Goal: Find specific page/section: Find specific page/section

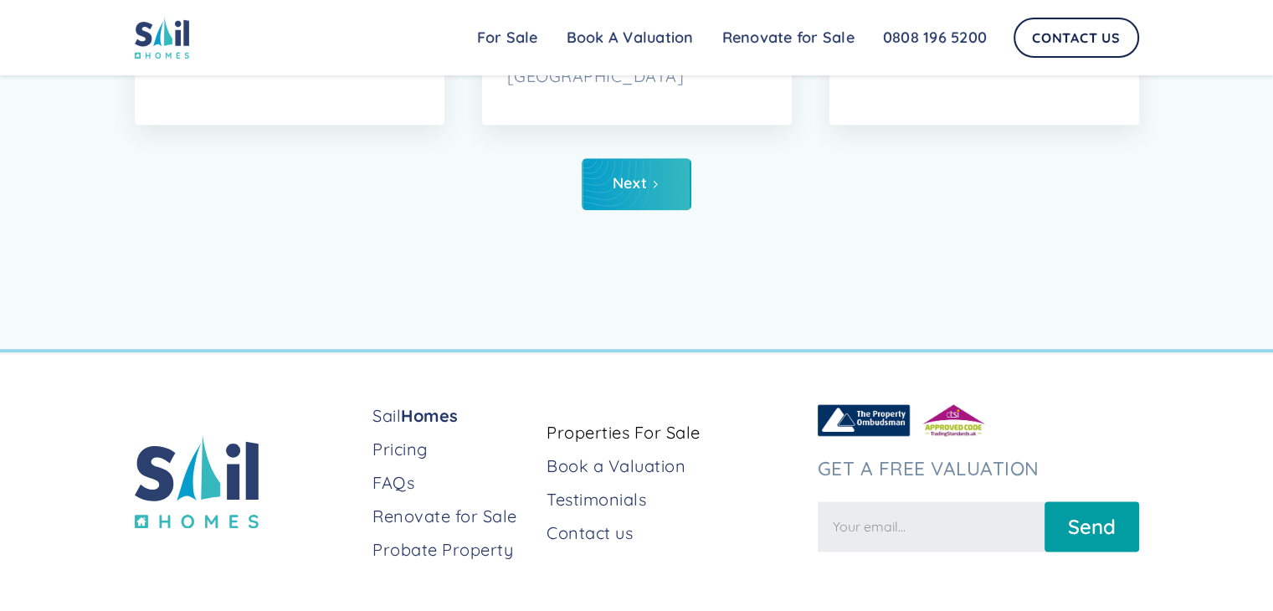
scroll to position [8373, 0]
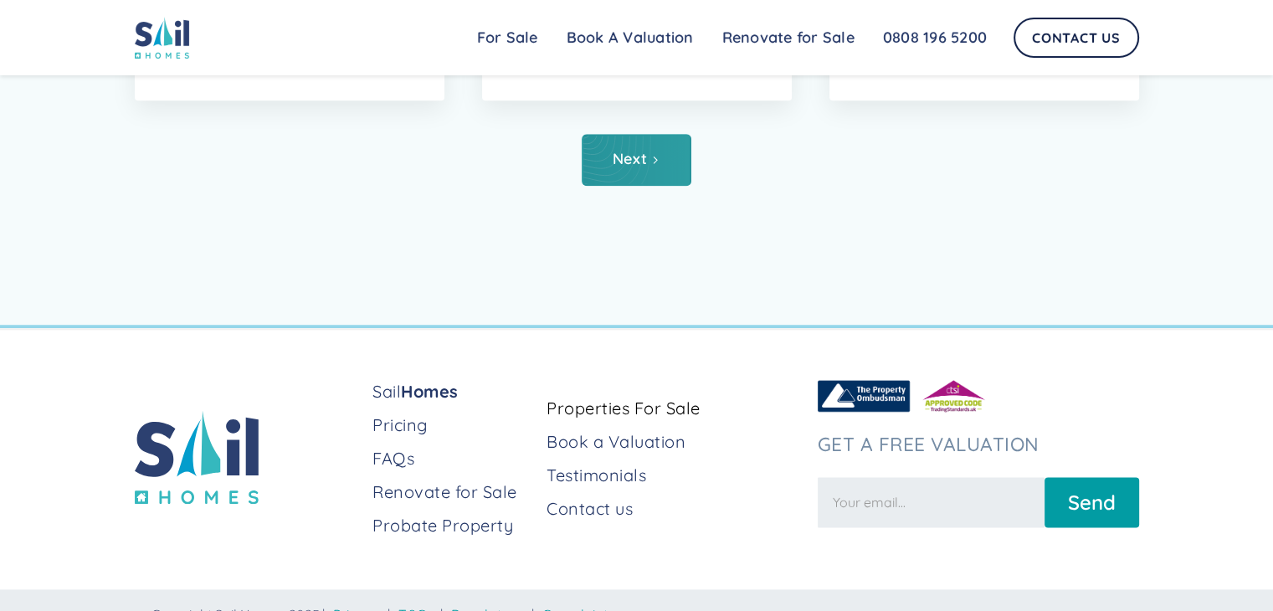
click at [660, 160] on icon "Next Page" at bounding box center [656, 160] width 10 height 10
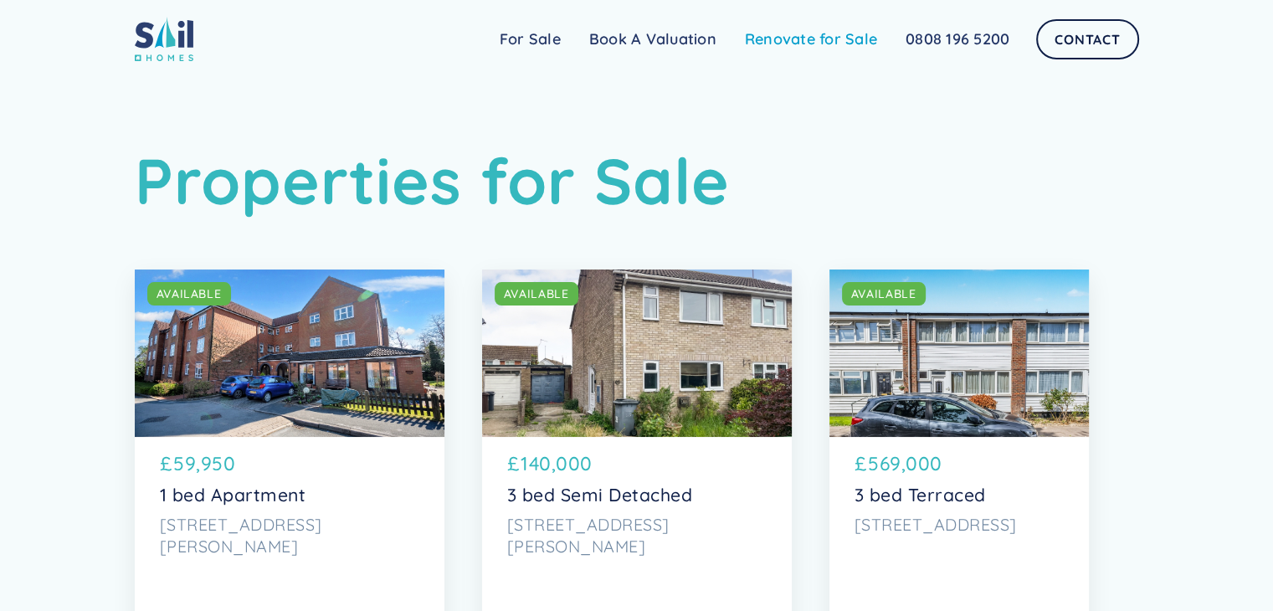
click at [800, 38] on link "Renovate for Sale" at bounding box center [811, 39] width 161 height 33
